Goal: Navigation & Orientation: Find specific page/section

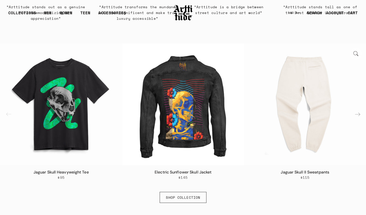
scroll to position [222, 0]
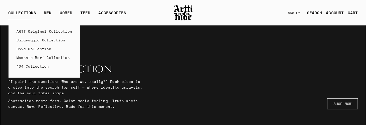
click at [27, 30] on link "ARTT Original Collection" at bounding box center [45, 31] width 56 height 9
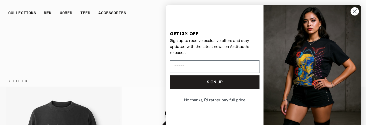
click at [299, 24] on img "FLYOUT Form" at bounding box center [312, 69] width 98 height 128
